Goal: Task Accomplishment & Management: Use online tool/utility

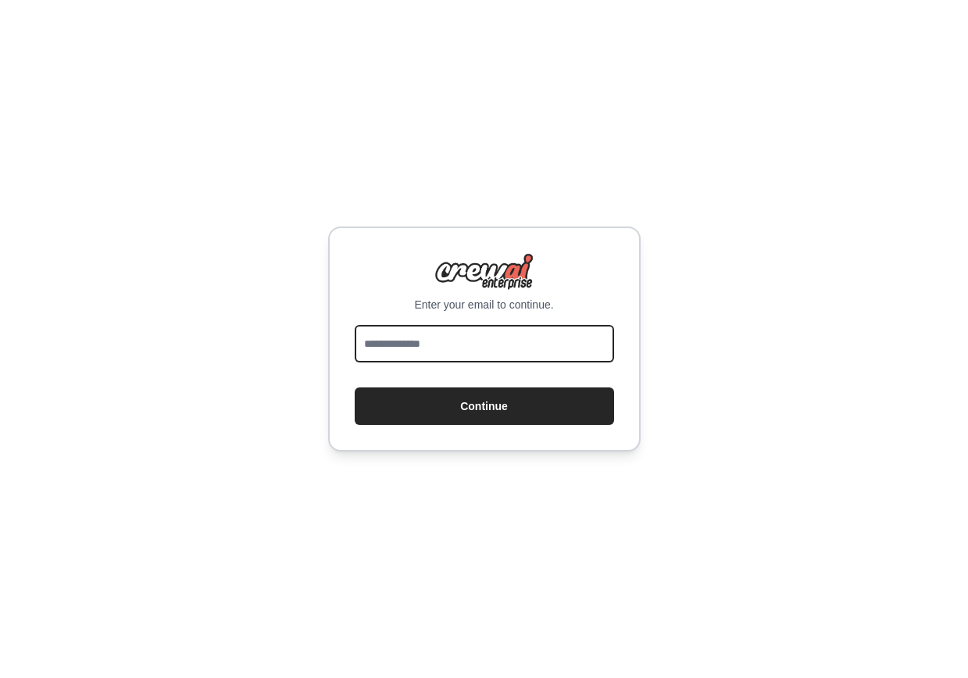
click at [430, 340] on input "email" at bounding box center [484, 344] width 259 height 38
type input "*"
type input "**********"
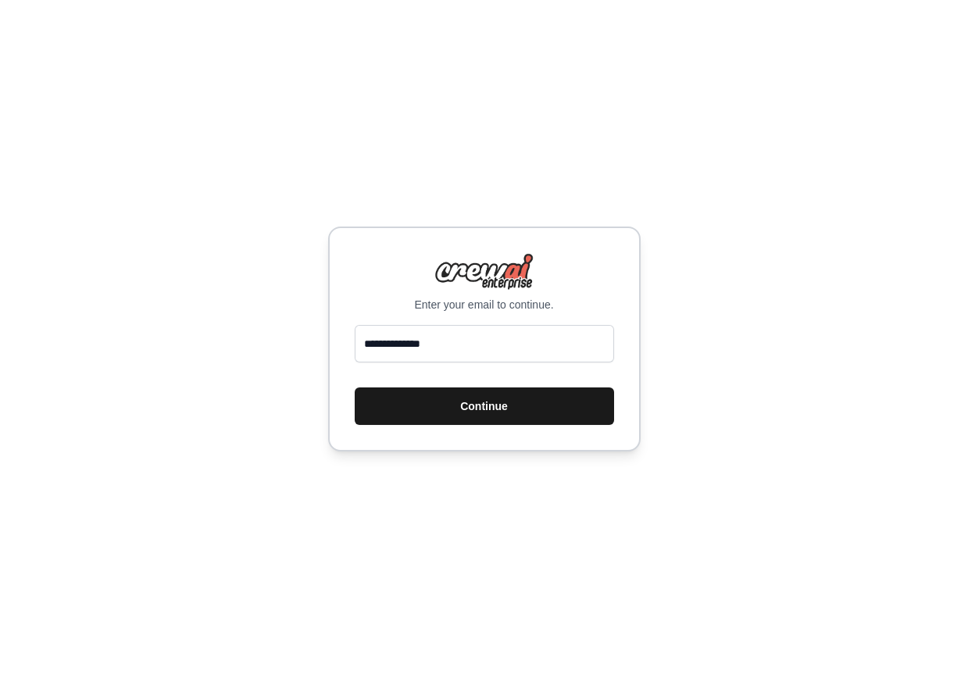
click at [476, 414] on button "Continue" at bounding box center [484, 407] width 259 height 38
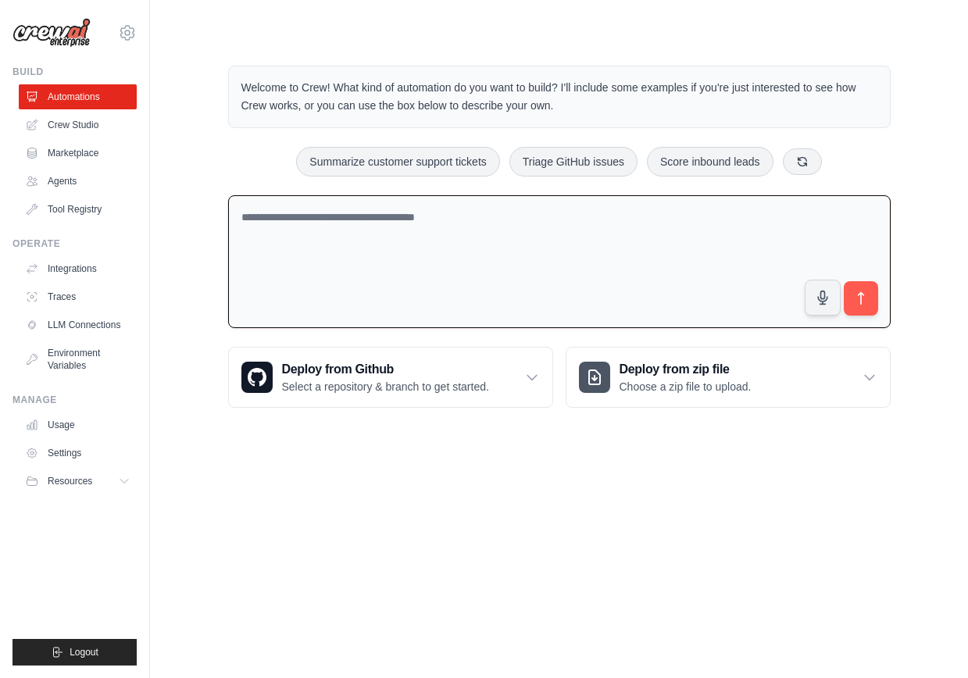
click at [428, 232] on textarea at bounding box center [559, 262] width 663 height 134
click at [63, 125] on link "Crew Studio" at bounding box center [79, 125] width 118 height 25
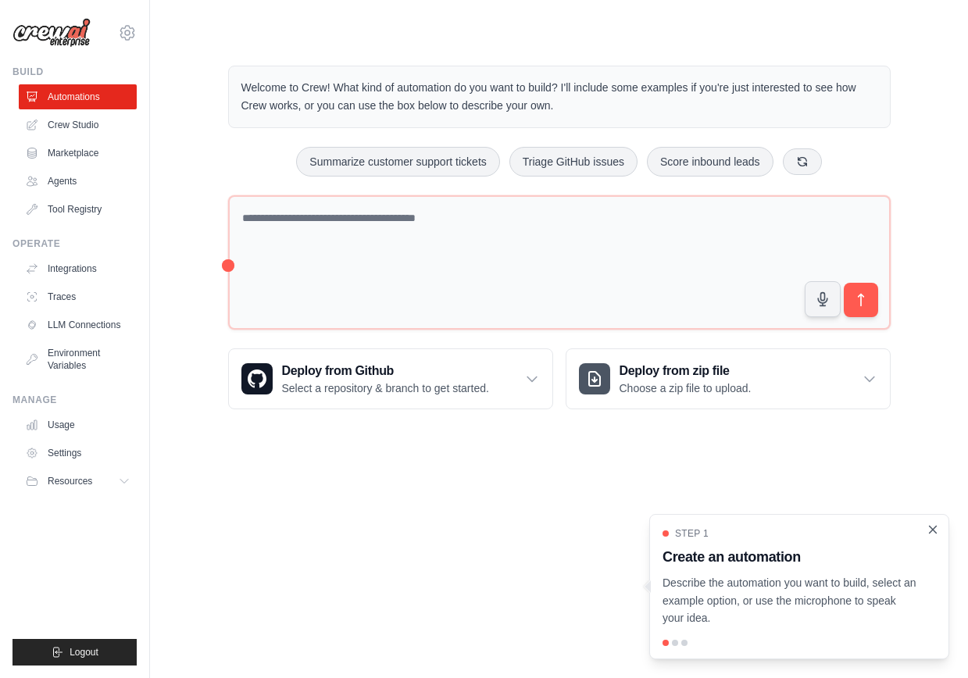
click at [928, 528] on icon "Close walkthrough" at bounding box center [933, 530] width 14 height 14
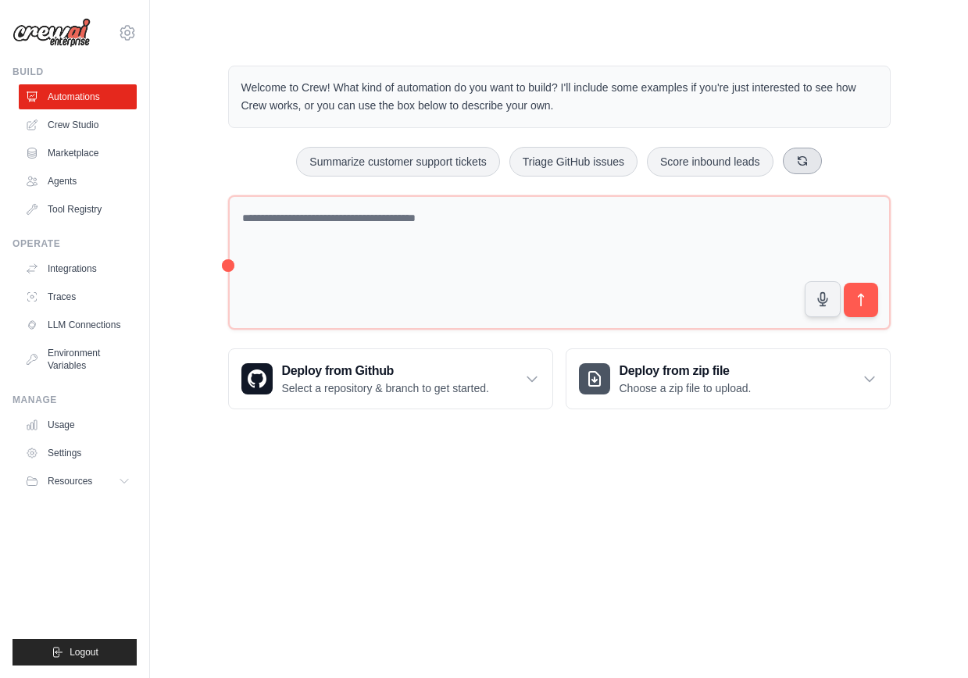
click at [800, 159] on icon at bounding box center [802, 160] width 9 height 9
click at [328, 177] on div "Welcome to Crew! What kind of automation do you want to build? I'll include som…" at bounding box center [559, 238] width 700 height 394
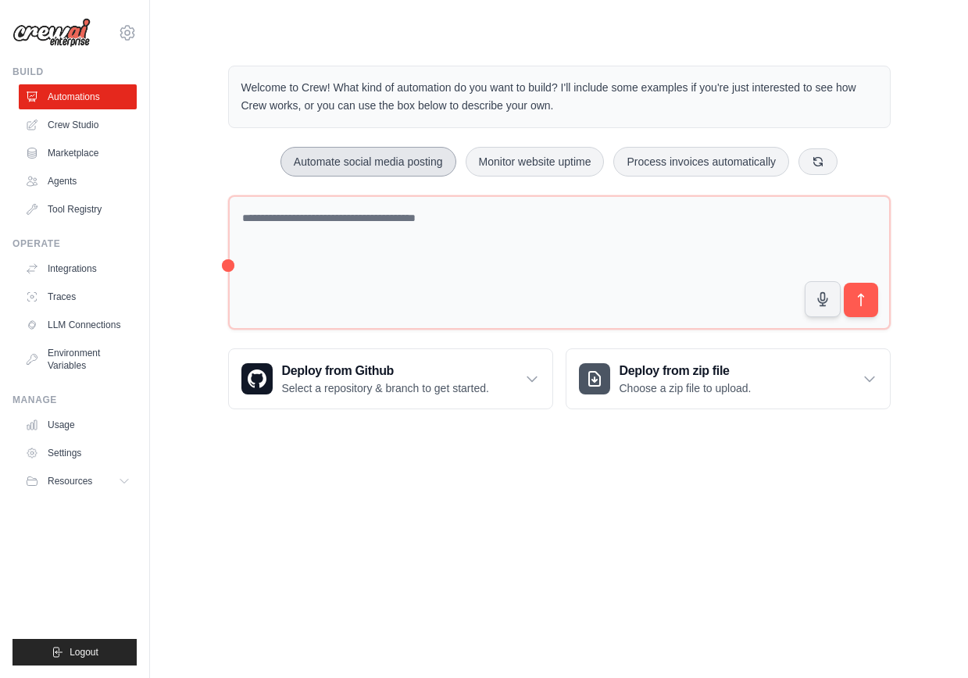
click at [320, 164] on button "Automate social media posting" at bounding box center [368, 162] width 176 height 30
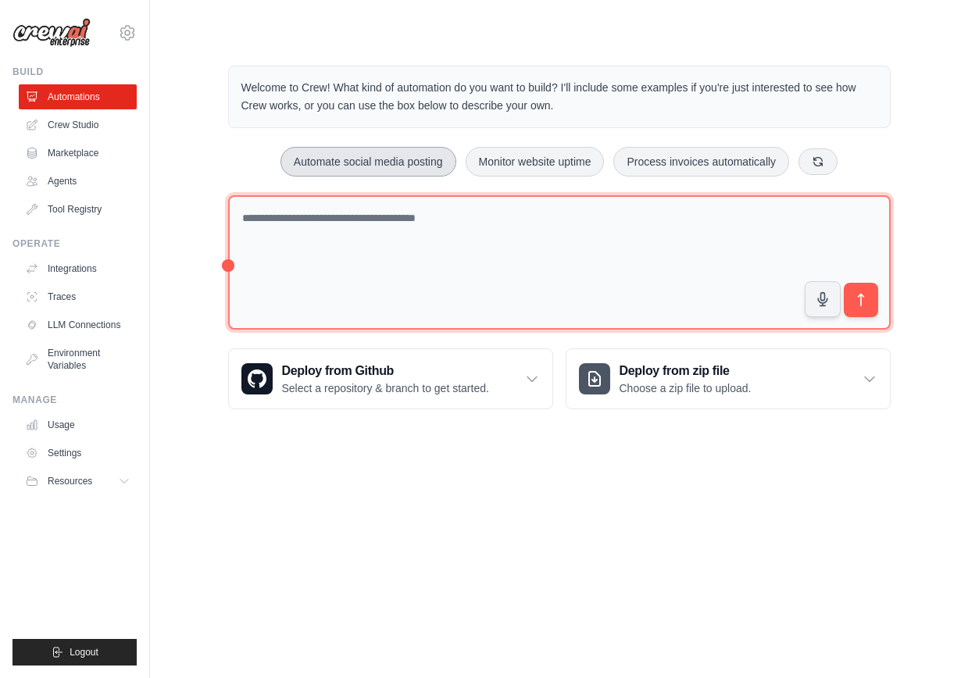
type textarea "**********"
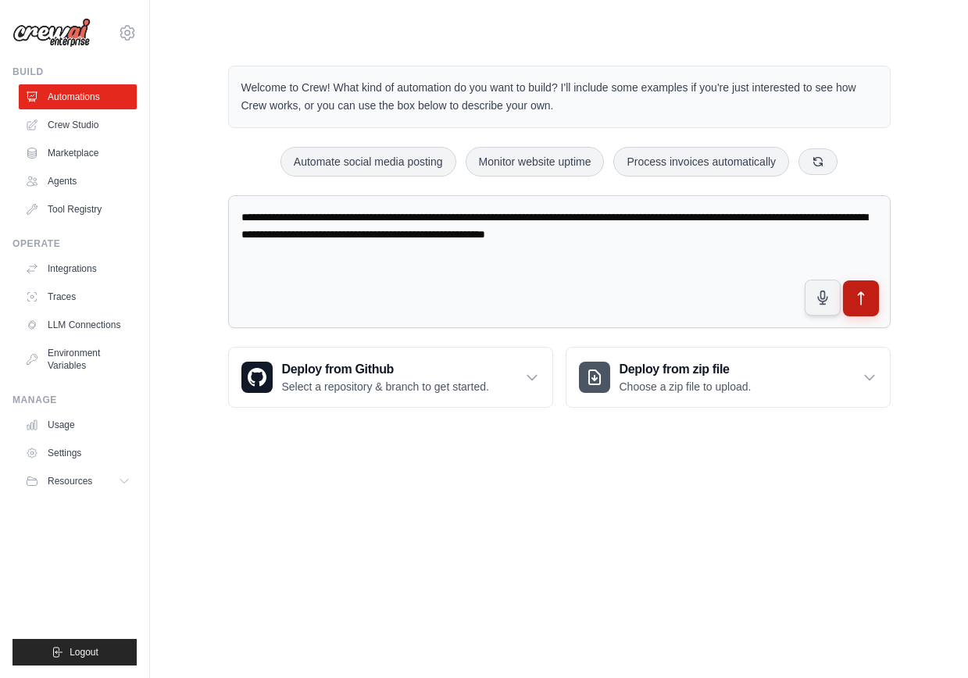
click at [859, 295] on icon "submit" at bounding box center [860, 299] width 16 height 16
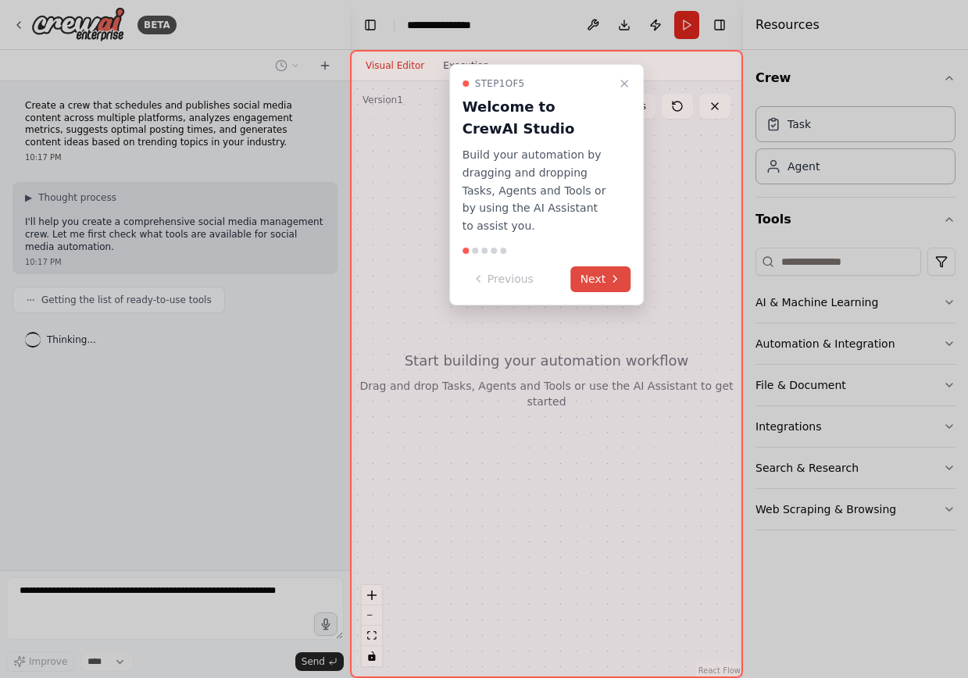
click at [616, 280] on icon at bounding box center [615, 279] width 13 height 13
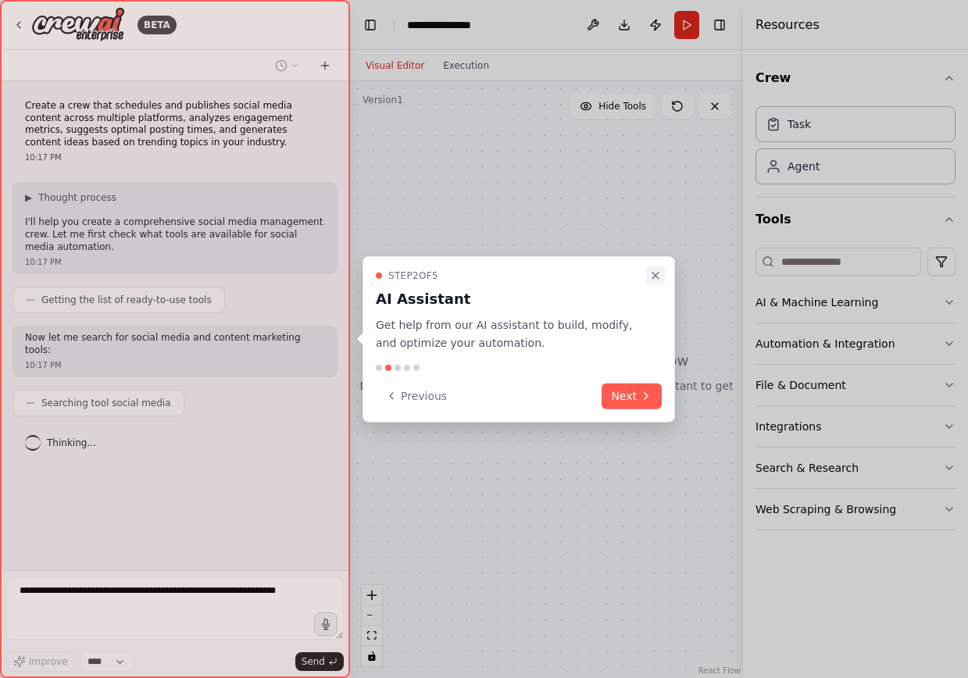
click at [651, 280] on icon "Close walkthrough" at bounding box center [655, 276] width 13 height 13
